Goal: Check status: Check status

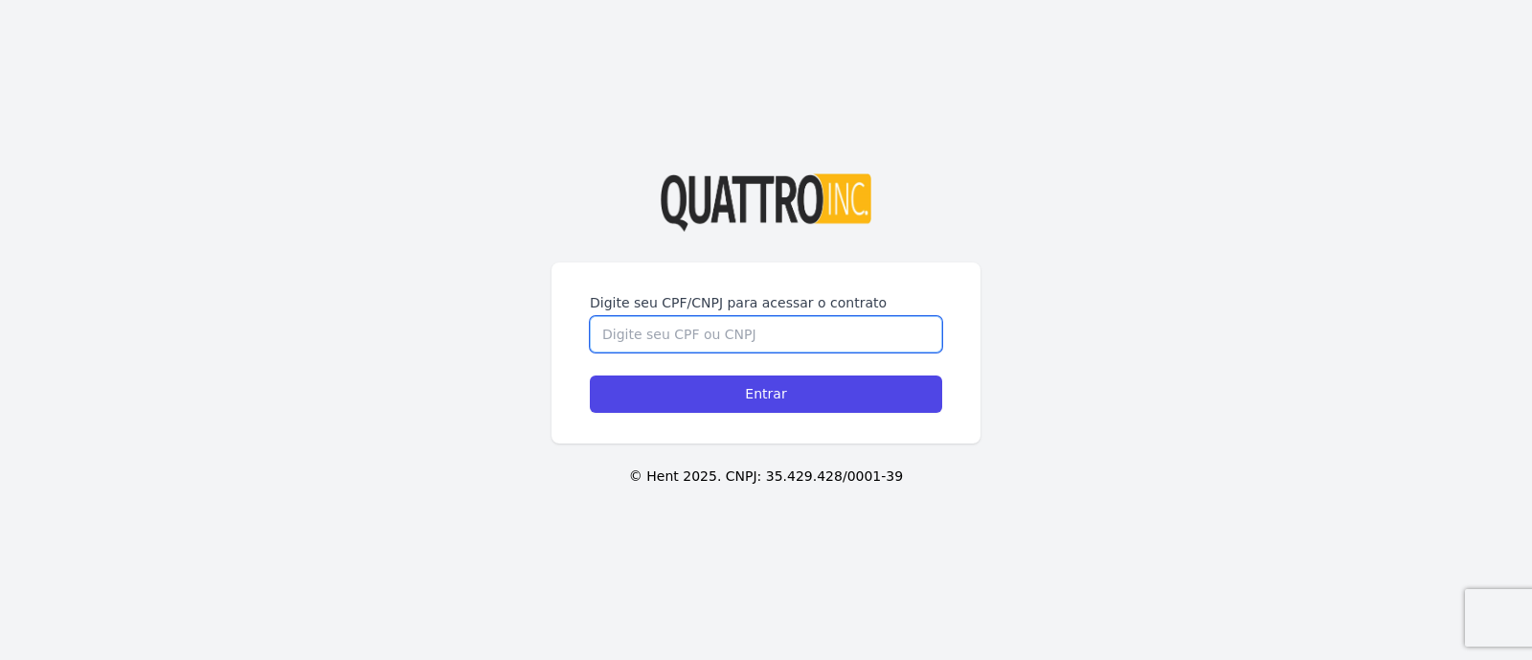
click at [661, 323] on input "Digite seu CPF/CNPJ para acessar o contrato" at bounding box center [766, 334] width 352 height 36
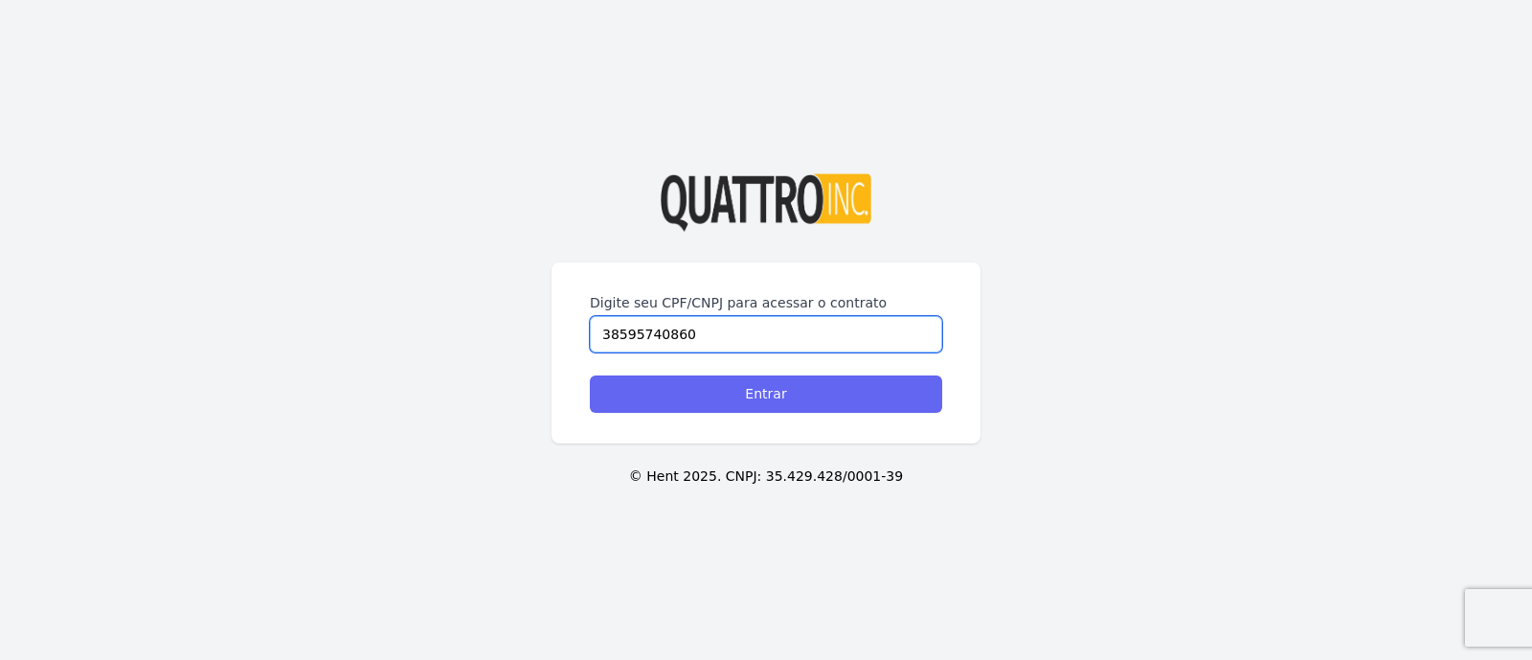
type input "38595740860"
click at [739, 393] on input "Entrar" at bounding box center [766, 393] width 352 height 37
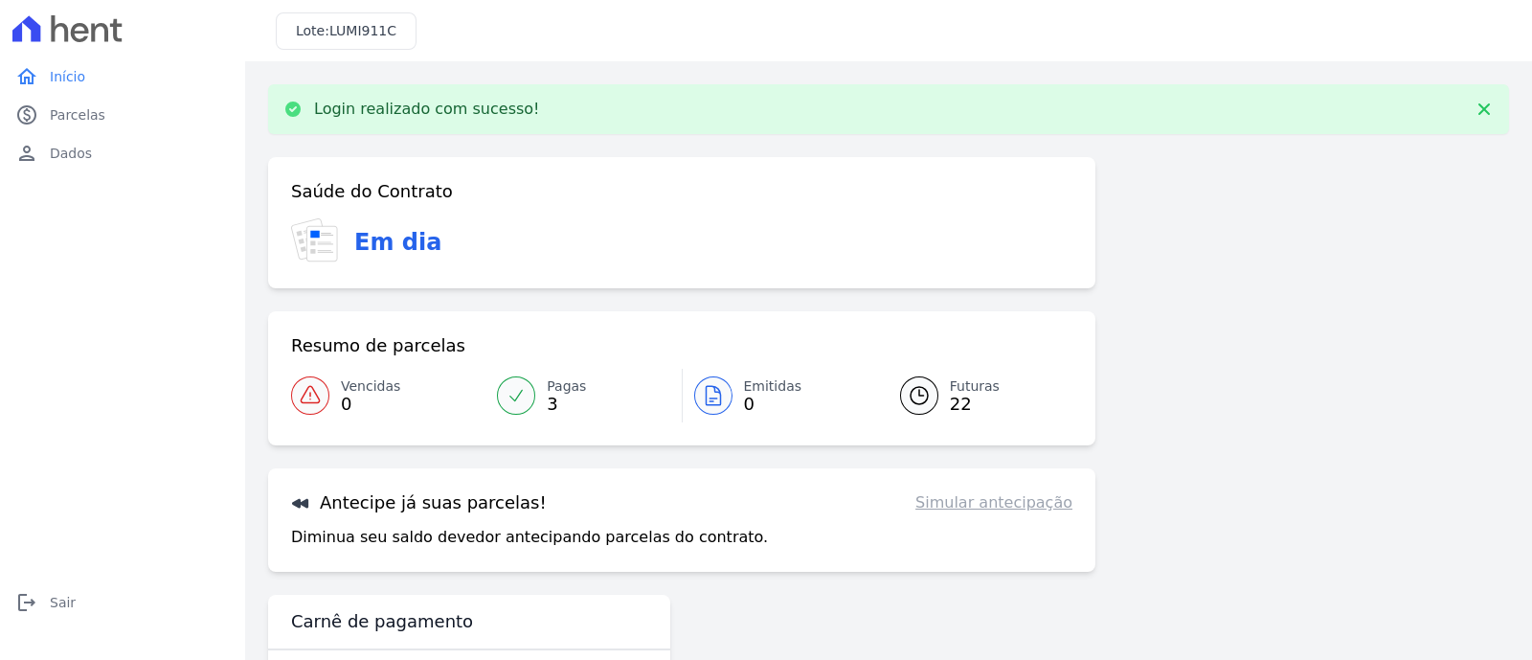
click at [746, 396] on span "0" at bounding box center [773, 403] width 58 height 15
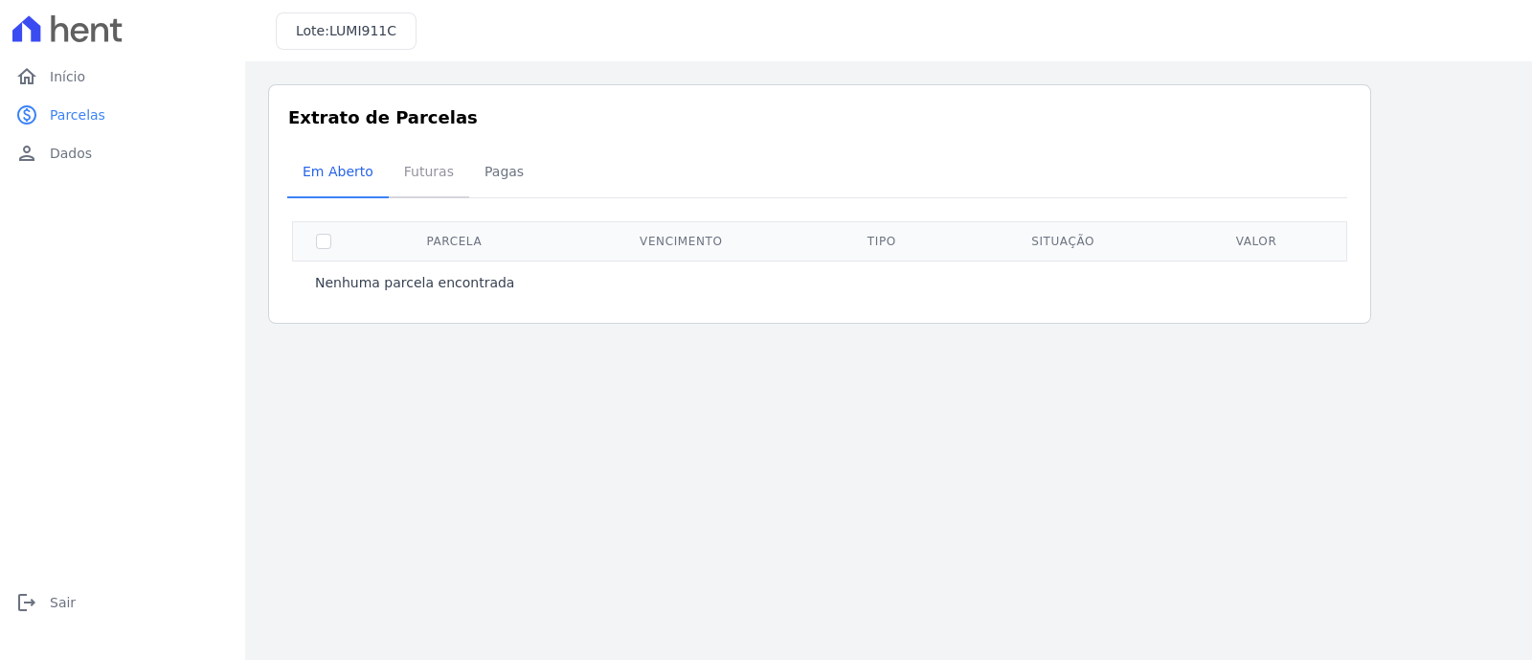
click at [432, 183] on span "Futuras" at bounding box center [429, 171] width 73 height 38
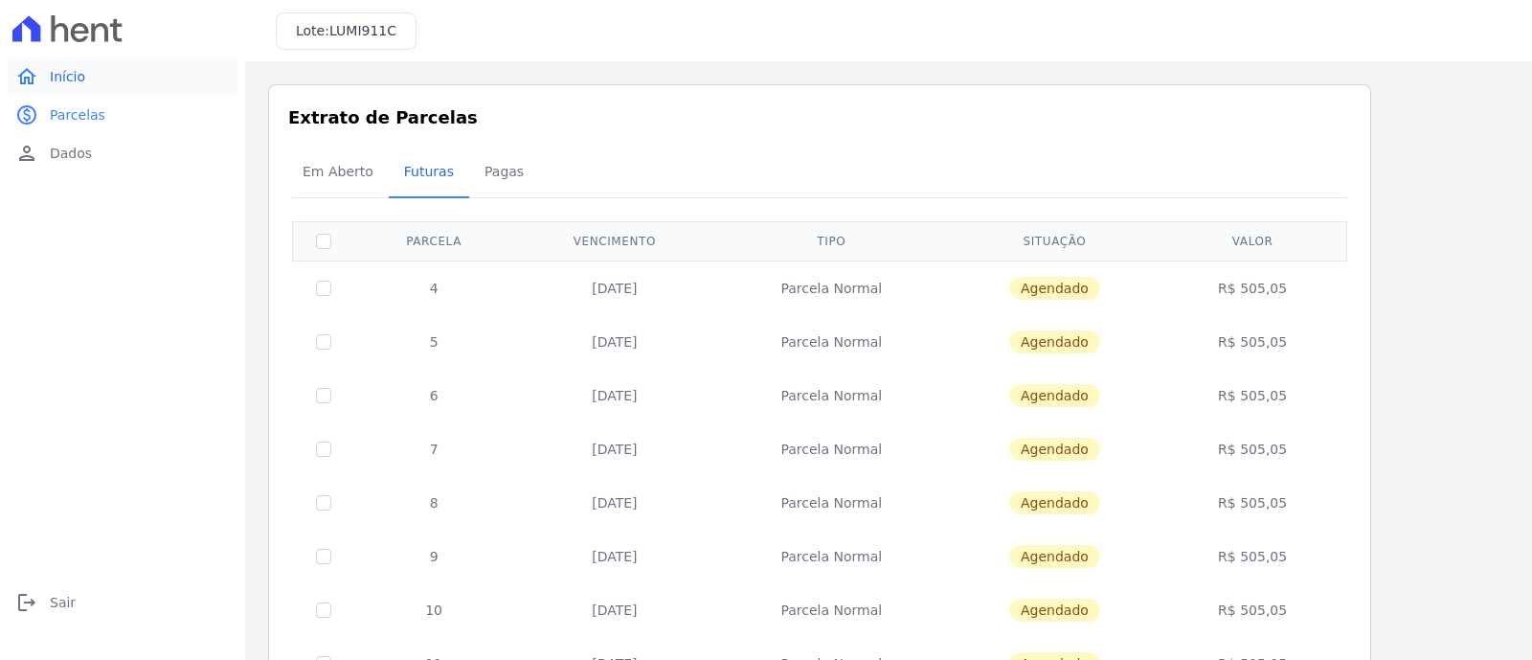
click at [68, 78] on span "Início" at bounding box center [67, 76] width 35 height 19
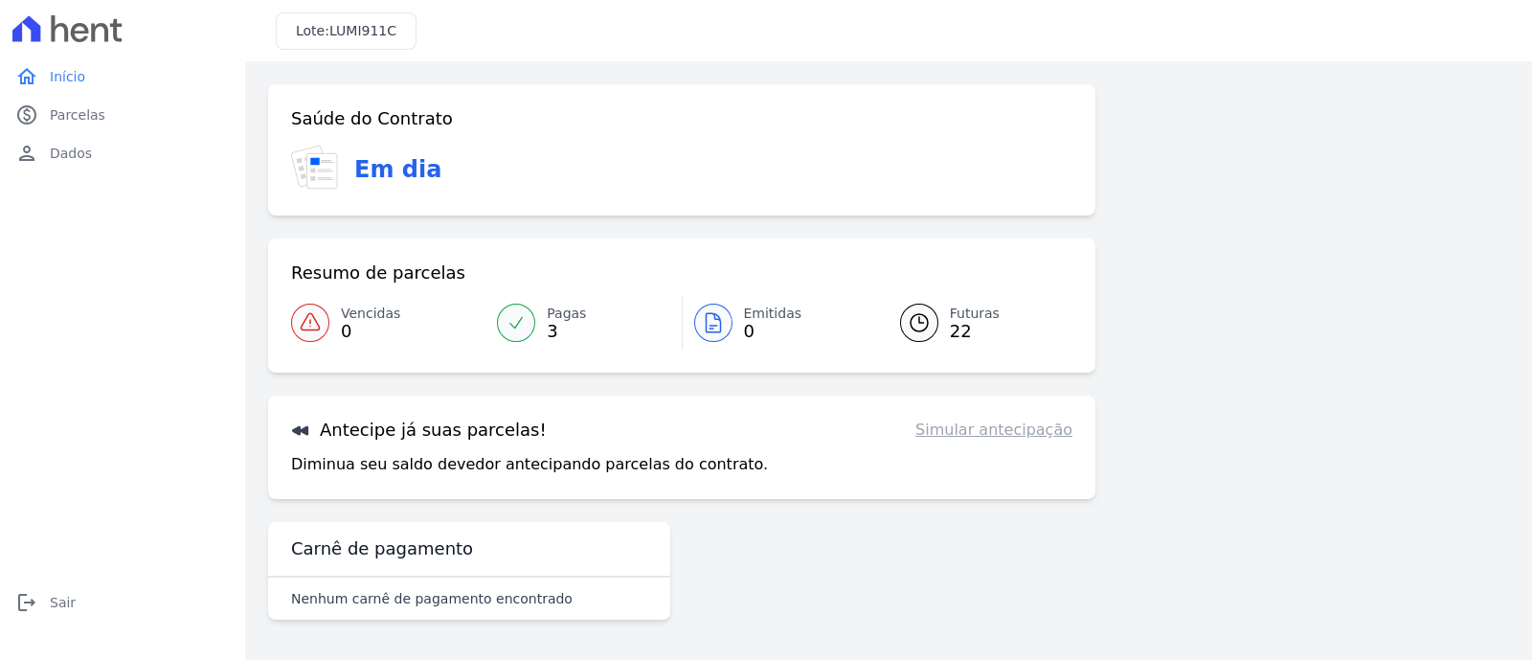
click at [965, 434] on link "Simular antecipação" at bounding box center [993, 429] width 157 height 23
click at [760, 447] on div "Antecipe já suas parcelas! Simular antecipação Diminua seu saldo devedor anteci…" at bounding box center [681, 446] width 827 height 103
click at [301, 433] on icon at bounding box center [300, 429] width 19 height 19
click at [301, 432] on icon at bounding box center [300, 429] width 19 height 19
click at [420, 552] on h3 "Carnê de pagamento" at bounding box center [382, 548] width 182 height 23
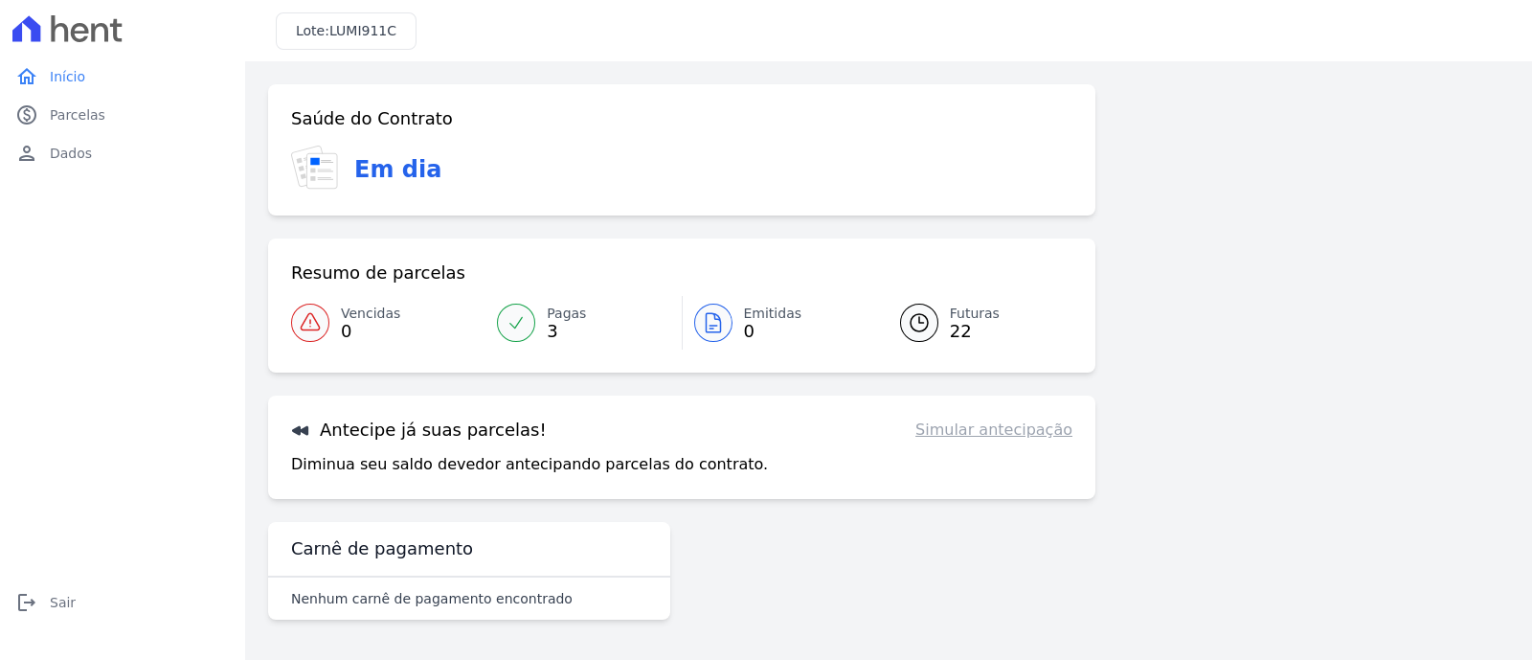
click at [396, 602] on p "Nenhum carnê de pagamento encontrado" at bounding box center [431, 598] width 281 height 19
click at [498, 508] on div "Saúde do Contrato Em dia Resumo de parcelas Vencidas 0 Pagas 3 Emitidas 0 Futur…" at bounding box center [681, 355] width 827 height 543
click at [531, 322] on div at bounding box center [516, 322] width 38 height 38
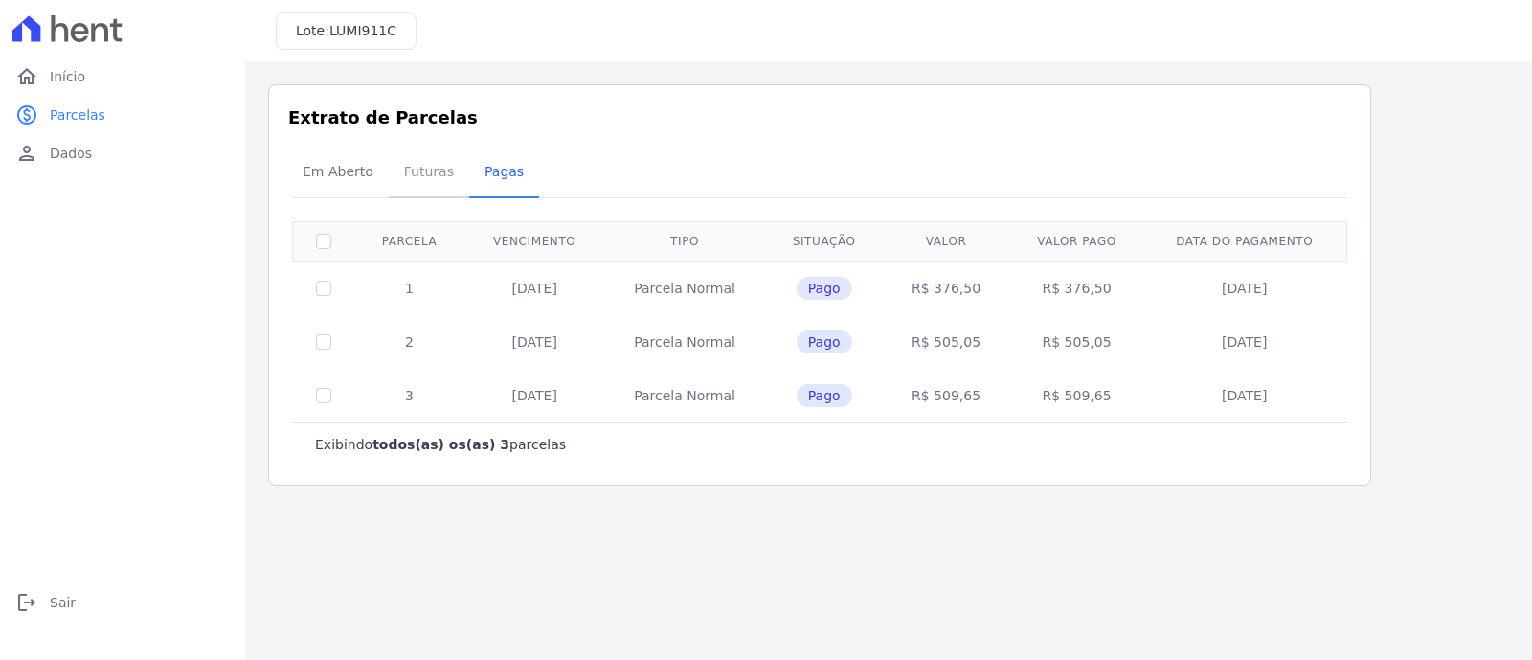
click at [427, 174] on span "Futuras" at bounding box center [429, 171] width 73 height 38
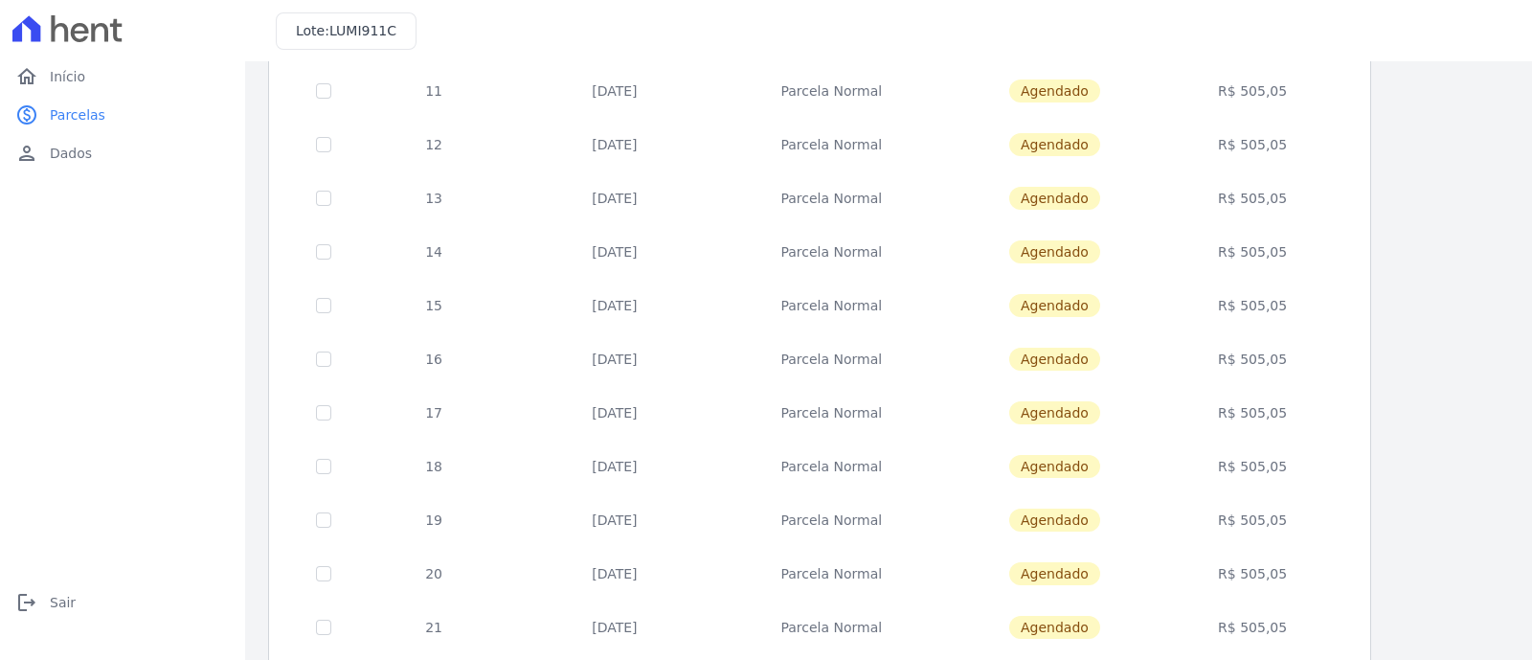
scroll to position [781, 0]
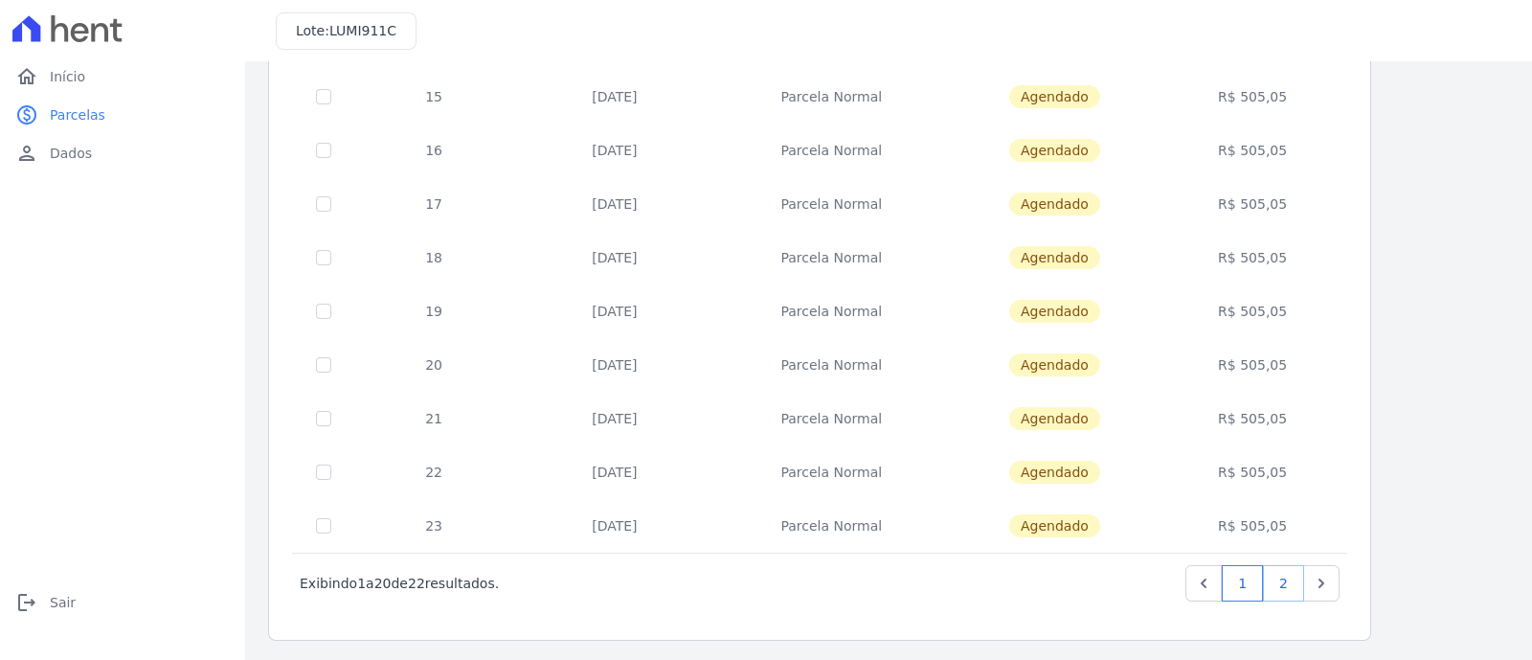
click at [1282, 587] on link "2" at bounding box center [1283, 583] width 41 height 36
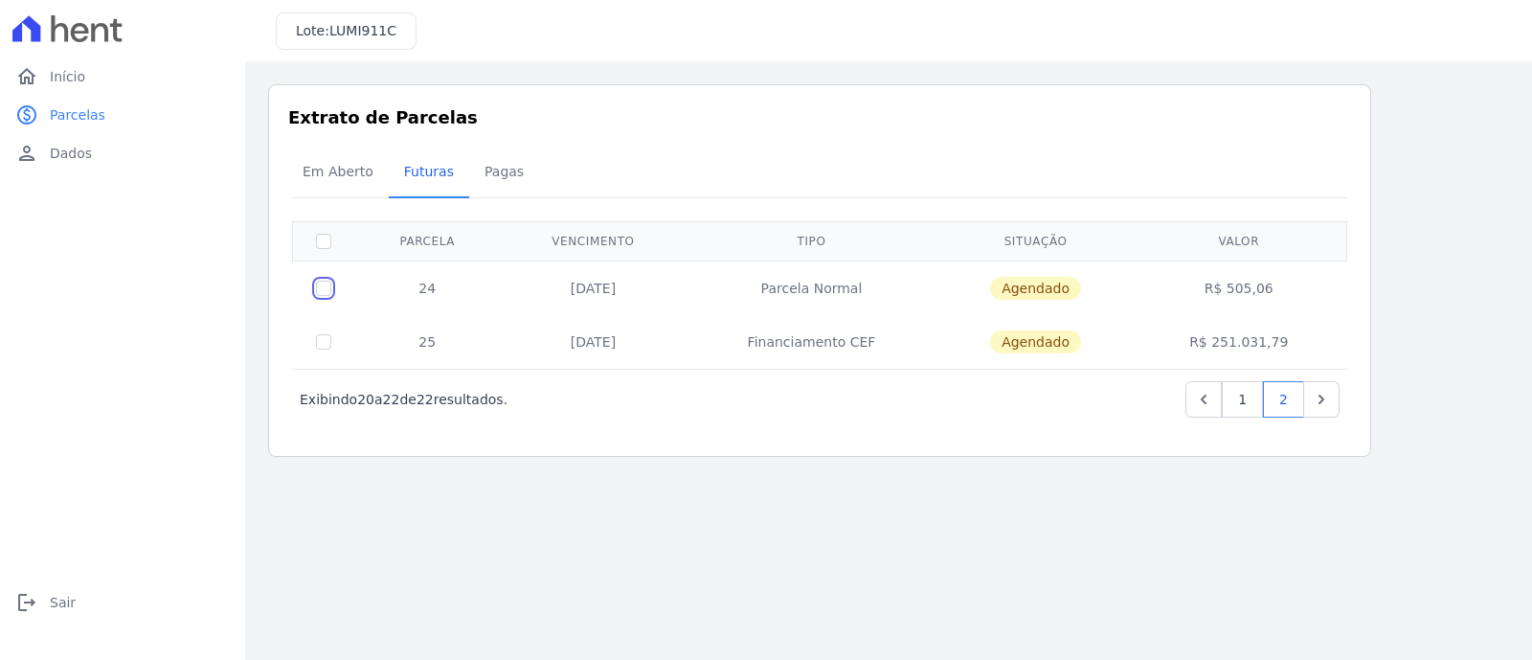
click at [322, 288] on input "checkbox" at bounding box center [323, 287] width 15 height 15
checkbox input "true"
click at [1293, 184] on div "Em Aberto Futuras [GEOGRAPHIC_DATA]" at bounding box center [819, 172] width 1065 height 47
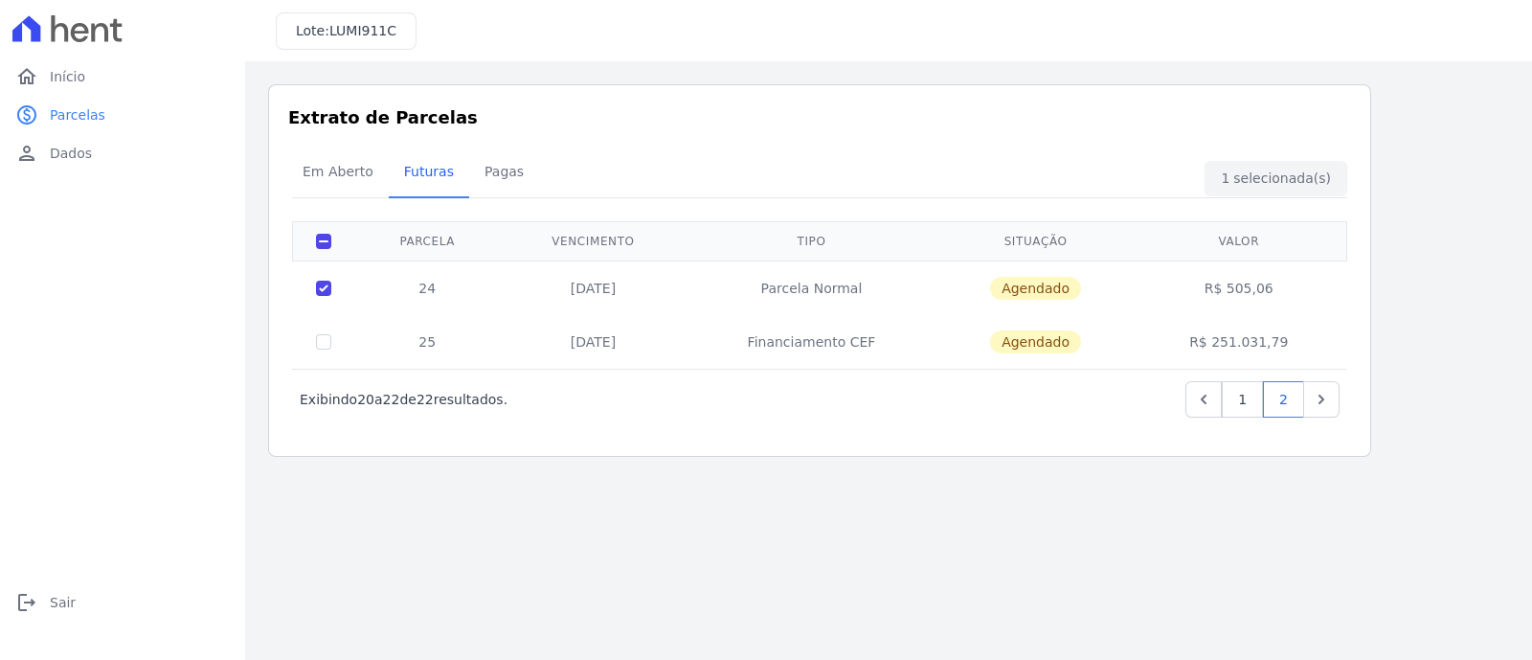
drag, startPoint x: 926, startPoint y: 484, endPoint x: 892, endPoint y: 466, distance: 38.1
click at [926, 485] on main "Listagem de parcelas Baixar PDF Extrato de Parcelas Em [GEOGRAPHIC_DATA] Futura…" at bounding box center [888, 360] width 1287 height 598
click at [74, 149] on span "Dados" at bounding box center [71, 153] width 42 height 19
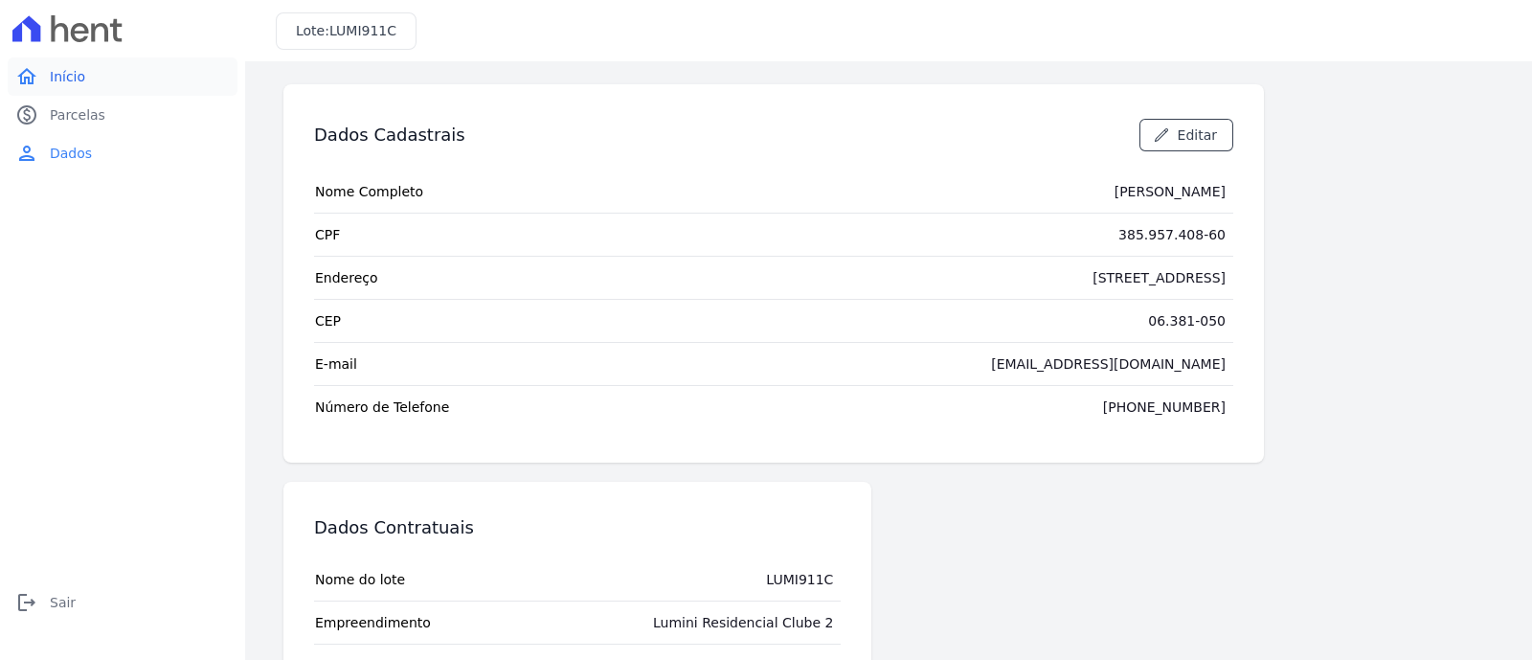
click at [61, 80] on span "Início" at bounding box center [67, 76] width 35 height 19
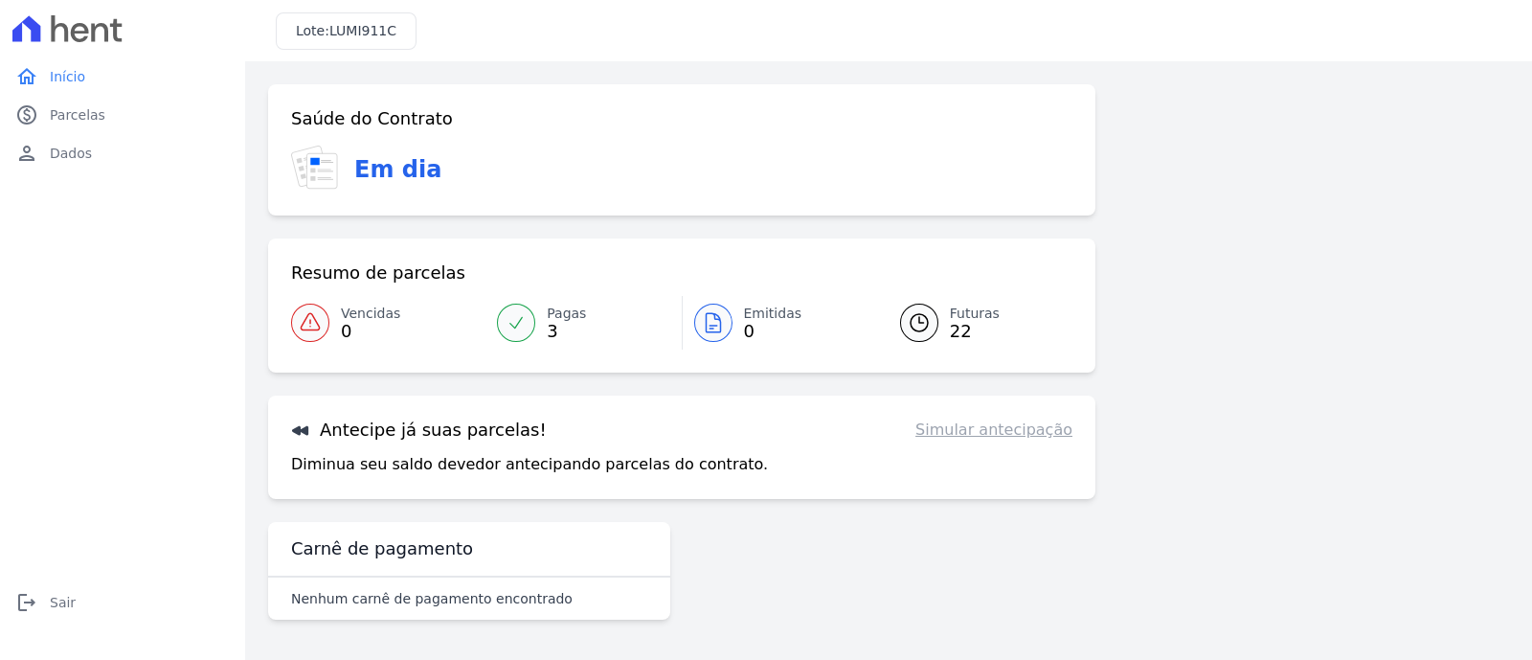
click at [650, 470] on p "Diminua seu saldo devedor antecipando parcelas do contrato." at bounding box center [529, 464] width 477 height 23
click at [303, 429] on icon at bounding box center [300, 431] width 16 height 10
click at [302, 428] on icon at bounding box center [300, 431] width 16 height 10
click at [297, 429] on icon at bounding box center [300, 431] width 16 height 10
click at [302, 435] on icon at bounding box center [300, 429] width 19 height 19
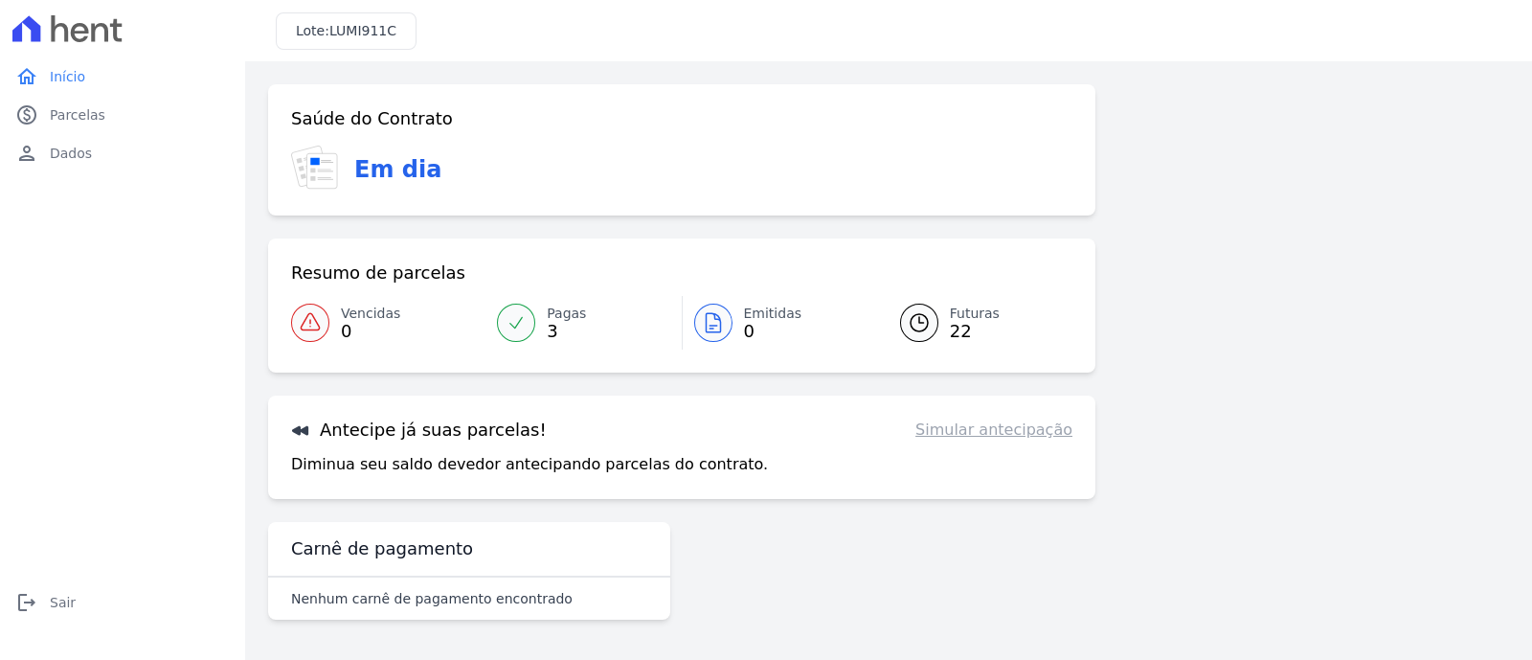
click at [1025, 427] on link "Simular antecipação" at bounding box center [993, 429] width 157 height 23
click at [1024, 430] on link "Simular antecipação" at bounding box center [993, 429] width 157 height 23
drag, startPoint x: 1024, startPoint y: 430, endPoint x: 963, endPoint y: 437, distance: 61.6
click at [1022, 433] on link "Simular antecipação" at bounding box center [993, 429] width 157 height 23
click at [469, 443] on div "Antecipe já suas parcelas! Simular antecipação Diminua seu saldo devedor anteci…" at bounding box center [681, 446] width 827 height 103
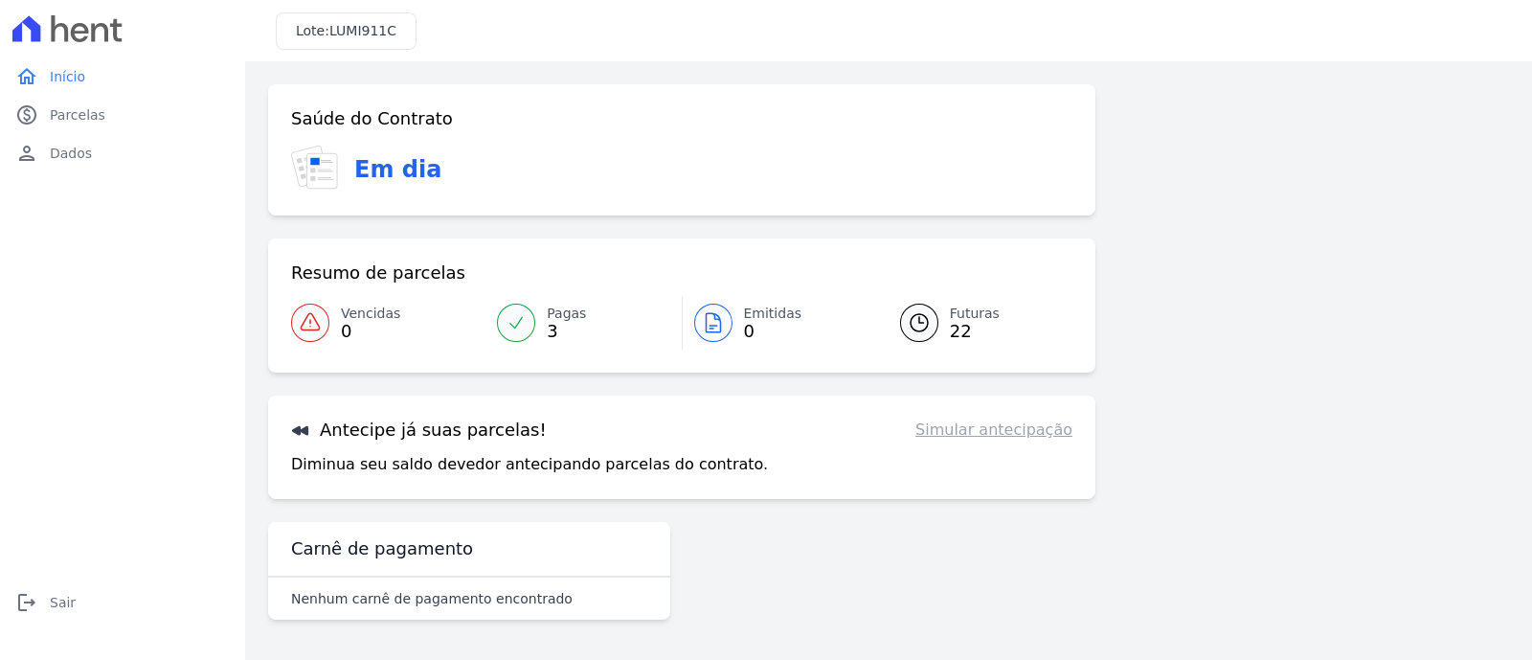
click at [349, 324] on span "0" at bounding box center [370, 331] width 59 height 15
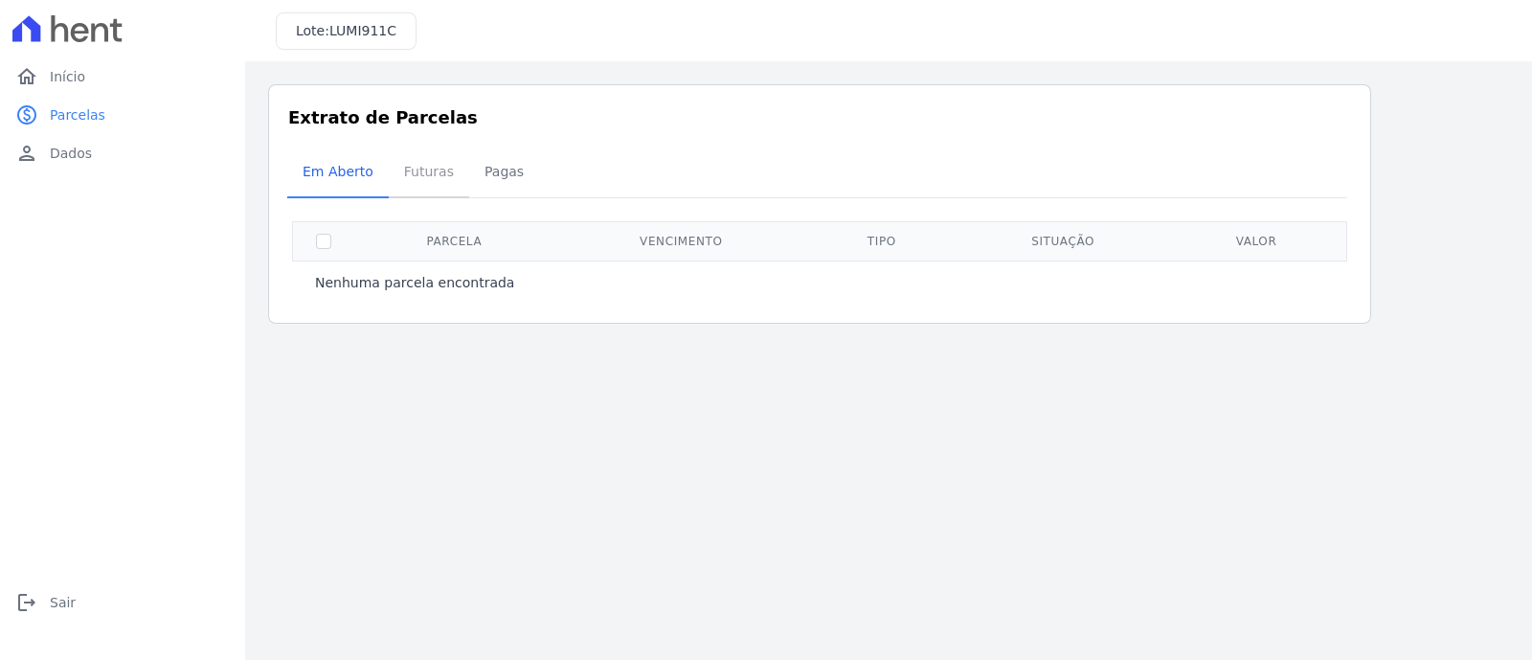
click at [432, 174] on span "Futuras" at bounding box center [429, 171] width 73 height 38
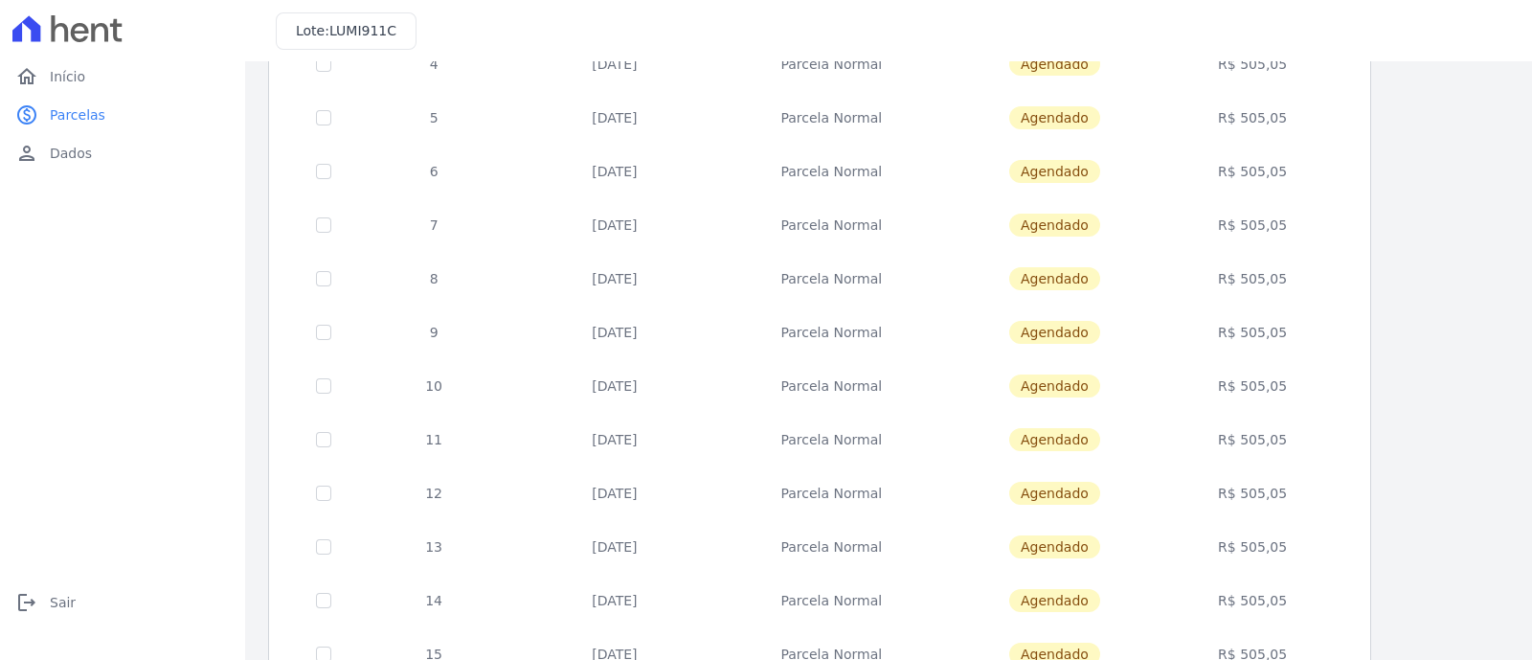
scroll to position [781, 0]
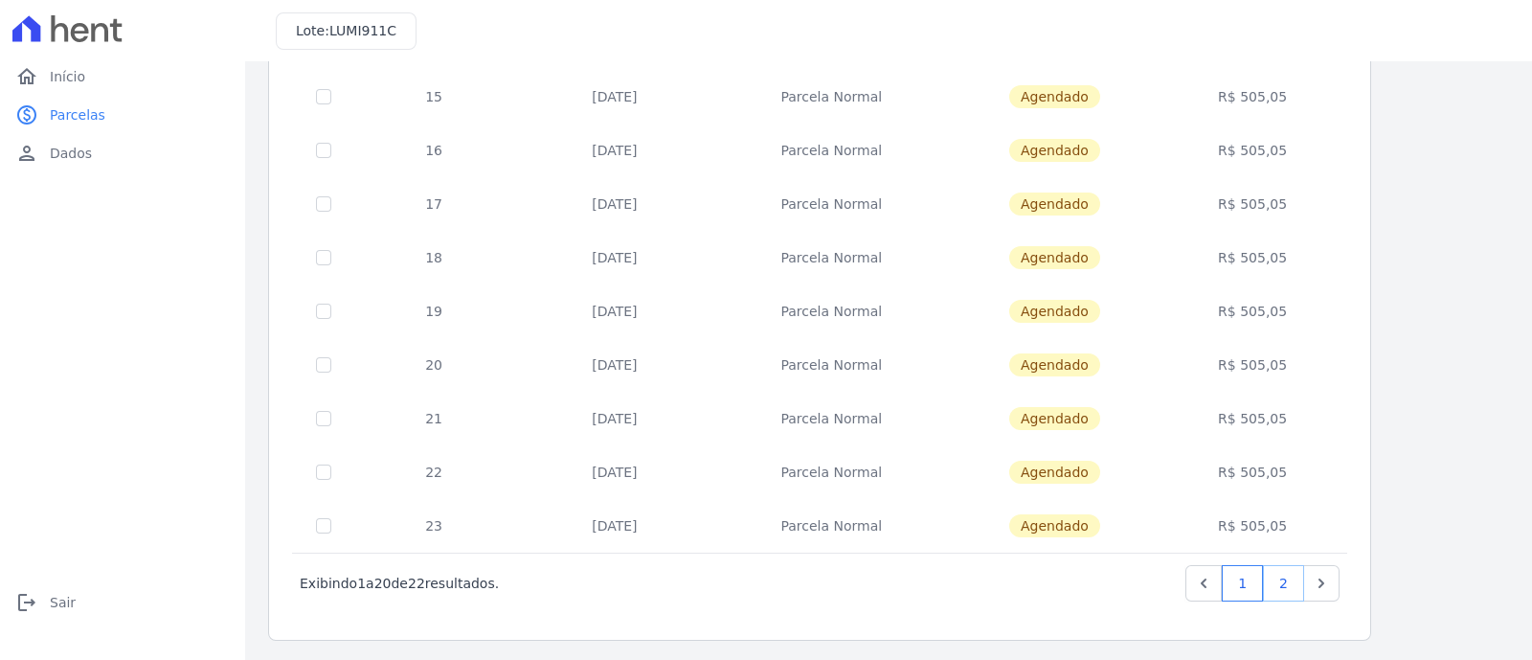
click at [1288, 585] on link "2" at bounding box center [1283, 583] width 41 height 36
